Goal: Information Seeking & Learning: Learn about a topic

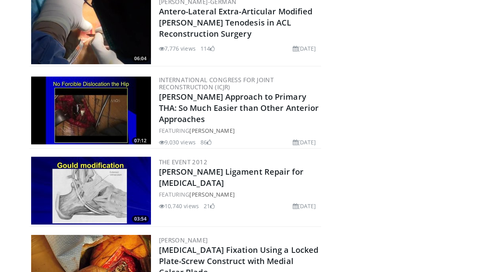
scroll to position [9489, 0]
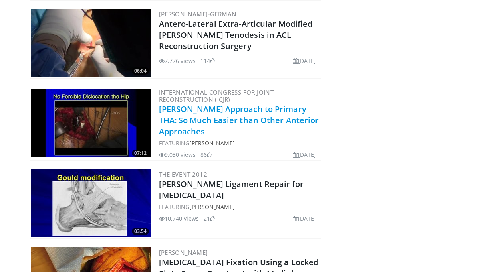
click at [176, 104] on link "Watson-Jones Approach to Primary THA: So Much Easier than Other Anterior Approa…" at bounding box center [239, 120] width 160 height 33
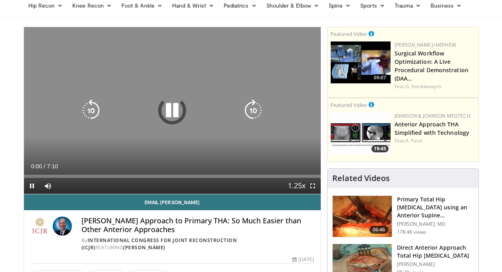
scroll to position [40, 0]
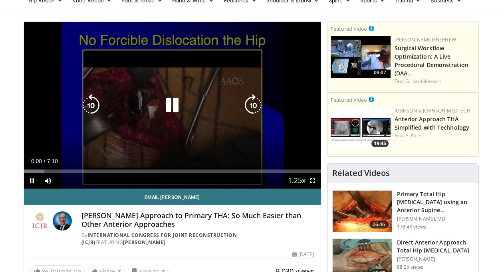
click at [172, 108] on icon "Video Player" at bounding box center [172, 105] width 22 height 22
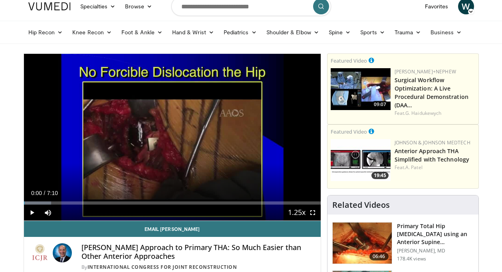
scroll to position [0, 0]
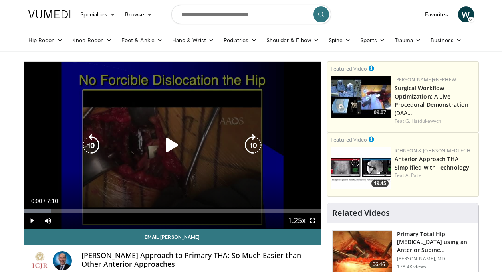
click at [164, 145] on icon "Video Player" at bounding box center [172, 145] width 22 height 22
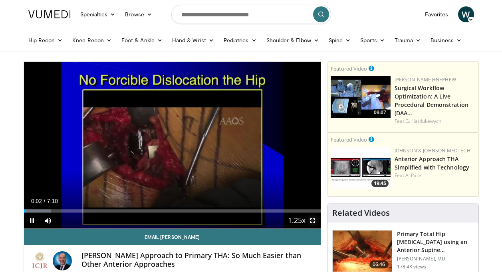
click at [312, 221] on span "Video Player" at bounding box center [313, 221] width 16 height 16
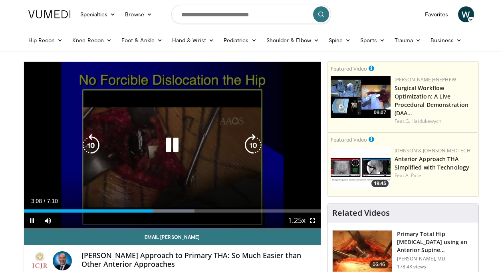
click at [174, 144] on icon "Video Player" at bounding box center [172, 145] width 22 height 22
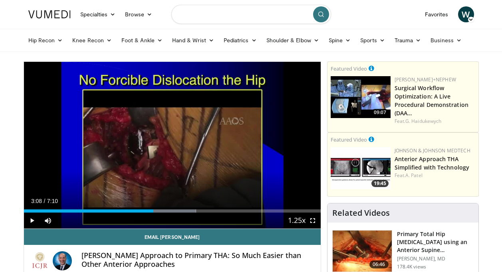
click at [235, 12] on input "Search topics, interventions" at bounding box center [251, 14] width 160 height 19
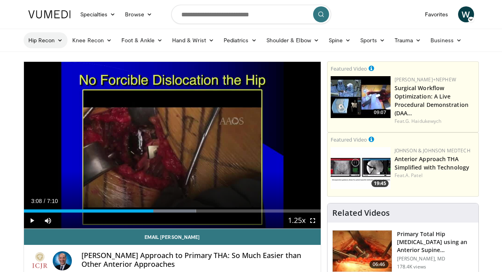
click at [63, 41] on link "Hip Recon" at bounding box center [46, 40] width 44 height 16
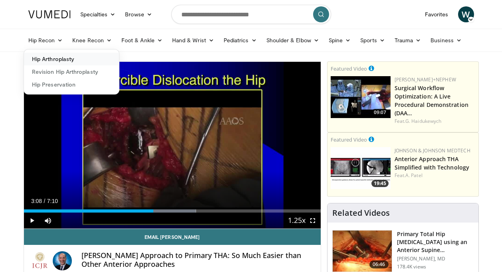
click at [68, 61] on link "Hip Arthroplasty" at bounding box center [71, 59] width 95 height 13
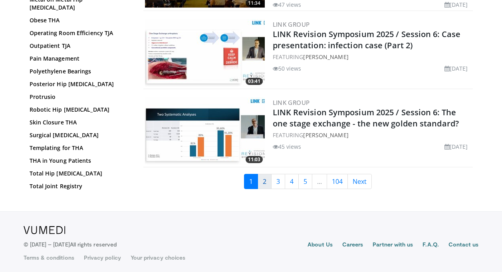
click at [261, 181] on link "2" at bounding box center [265, 181] width 14 height 15
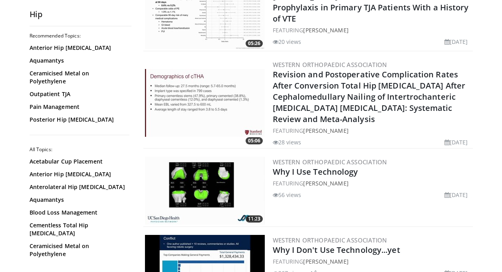
scroll to position [1758, 0]
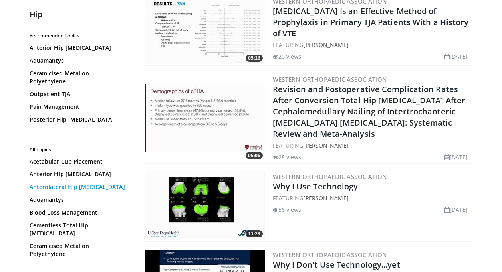
click at [112, 183] on link "Anterolateral Hip Arthroplasty" at bounding box center [79, 187] width 98 height 8
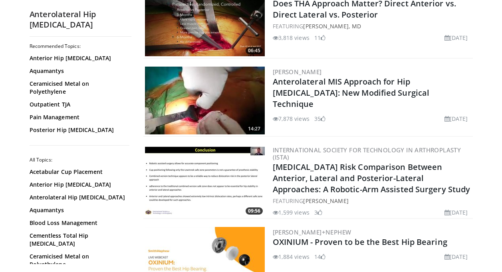
scroll to position [1558, 0]
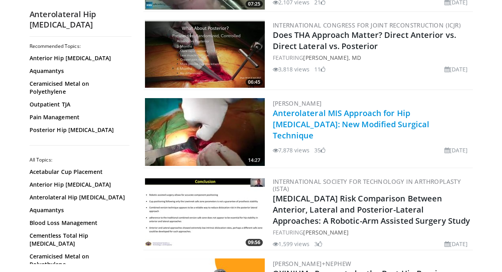
click at [340, 117] on link "Anterolateral MIS Approach for Hip [MEDICAL_DATA]: New Modified Surgical Techni…" at bounding box center [351, 124] width 157 height 33
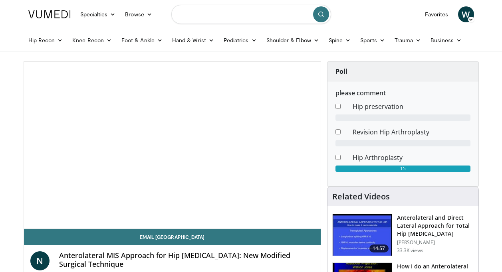
click at [223, 15] on input "Search topics, interventions" at bounding box center [251, 14] width 160 height 19
click at [189, 14] on input "Search topics, interventions" at bounding box center [251, 14] width 160 height 19
click at [203, 12] on input "Search topics, interventions" at bounding box center [251, 14] width 160 height 19
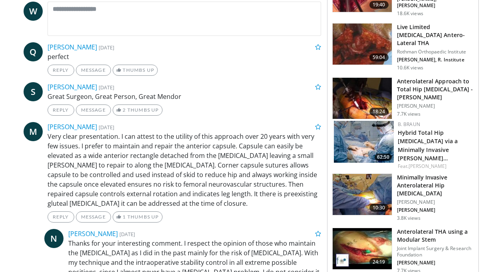
scroll to position [240, 0]
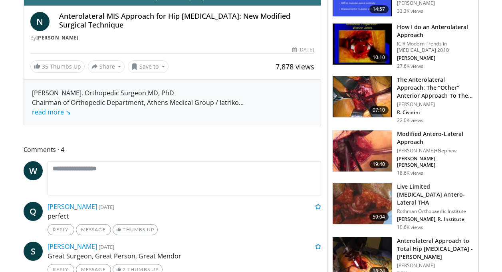
click at [362, 41] on img at bounding box center [362, 45] width 59 height 42
click at [362, 40] on img at bounding box center [362, 45] width 59 height 42
click at [414, 23] on h3 "How I do an Anterolateral Approach" at bounding box center [435, 31] width 77 height 16
click at [417, 26] on h3 "How I do an Anterolateral Approach" at bounding box center [435, 31] width 77 height 16
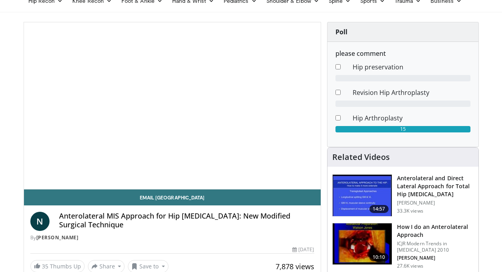
scroll to position [80, 0]
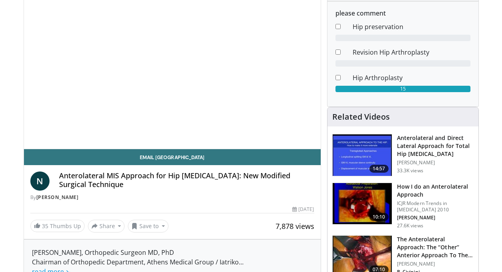
click at [416, 188] on h3 "How I do an Anterolateral Approach" at bounding box center [435, 191] width 77 height 16
click at [370, 201] on img at bounding box center [362, 204] width 59 height 42
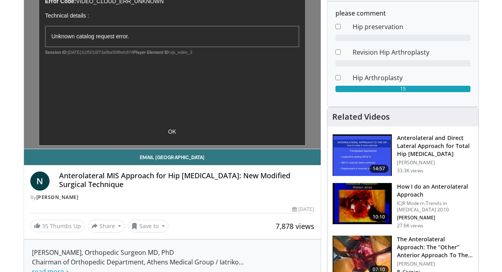
click at [412, 188] on h3 "How I do an Anterolateral Approach" at bounding box center [435, 191] width 77 height 16
